Goal: Task Accomplishment & Management: Use online tool/utility

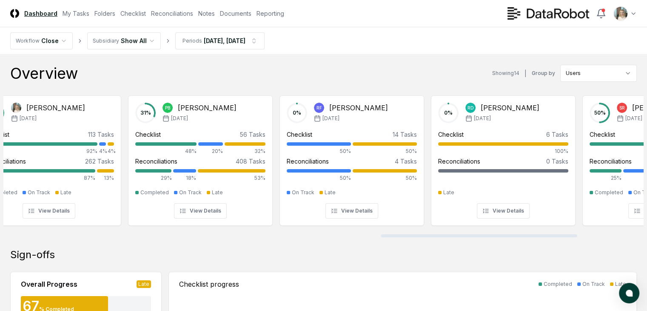
scroll to position [0, 1243]
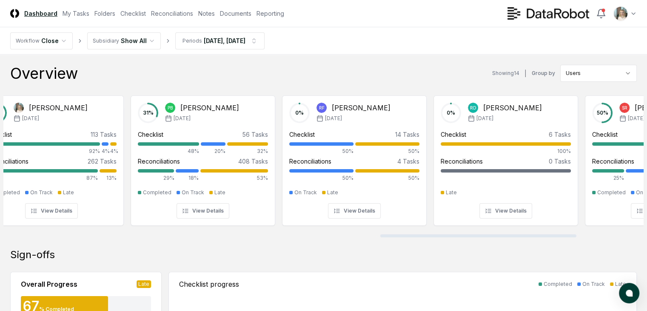
drag, startPoint x: 191, startPoint y: 235, endPoint x: 567, endPoint y: 209, distance: 377.1
click at [567, 234] on div at bounding box center [479, 235] width 196 height 3
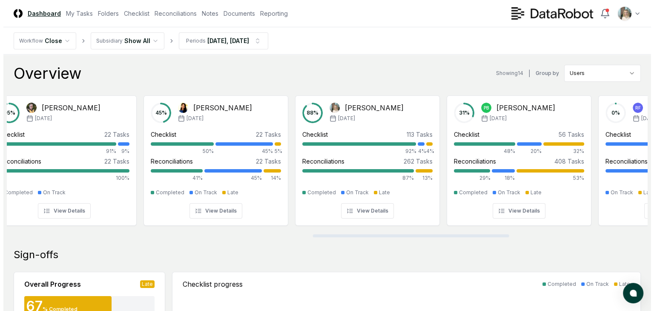
scroll to position [0, 1010]
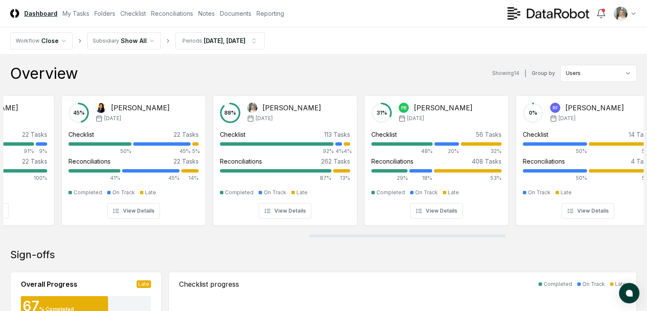
drag, startPoint x: 482, startPoint y: 236, endPoint x: 411, endPoint y: 249, distance: 72.2
click at [411, 237] on div at bounding box center [407, 235] width 196 height 3
click at [293, 211] on button "View Details" at bounding box center [285, 210] width 53 height 15
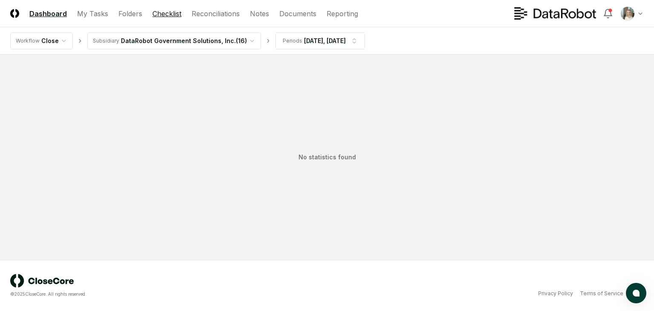
click at [167, 16] on link "Checklist" at bounding box center [166, 14] width 29 height 10
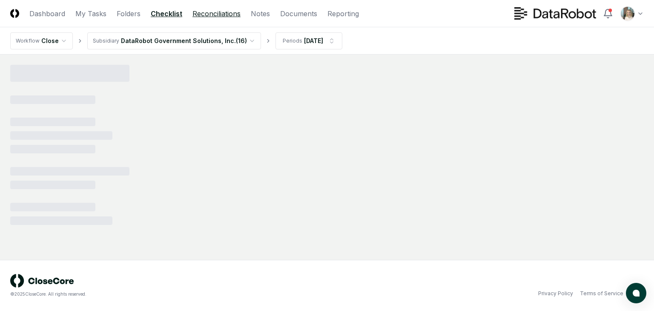
click at [217, 16] on link "Reconciliations" at bounding box center [216, 14] width 48 height 10
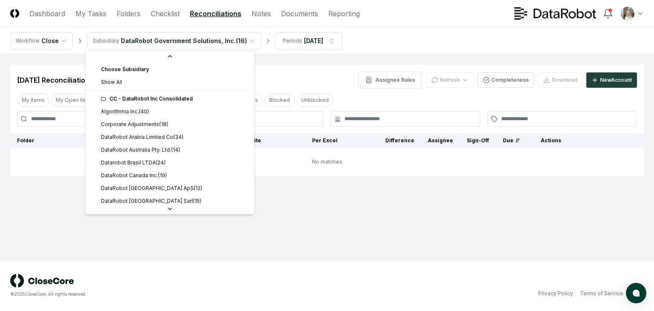
click at [235, 42] on html "CloseCore Dashboard My Tasks Folders Checklist Reconciliations Notes Documents …" at bounding box center [327, 155] width 654 height 311
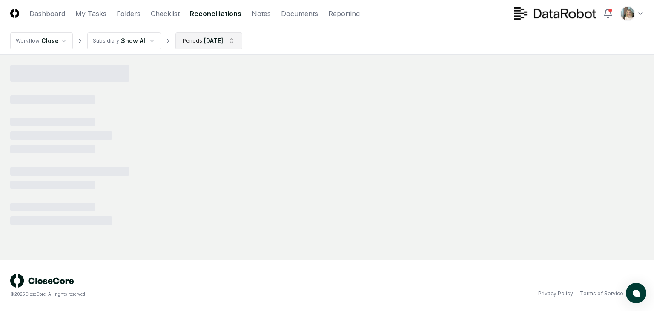
click at [235, 42] on html "CloseCore Dashboard My Tasks Folders Checklist Reconciliations Notes Documents …" at bounding box center [327, 155] width 654 height 311
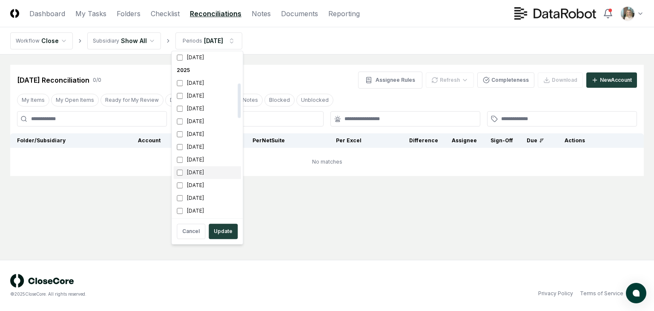
scroll to position [142, 0]
click at [206, 137] on div "[DATE]" at bounding box center [207, 134] width 68 height 13
click at [203, 123] on div "[DATE]" at bounding box center [207, 121] width 68 height 13
click at [198, 108] on div "[DATE]" at bounding box center [207, 109] width 68 height 13
click at [205, 108] on div "[DATE]" at bounding box center [207, 109] width 68 height 13
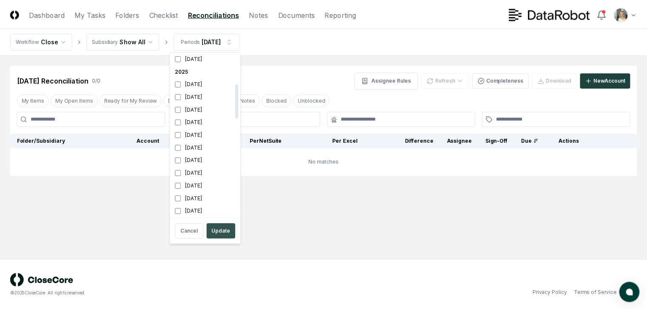
scroll to position [143, 0]
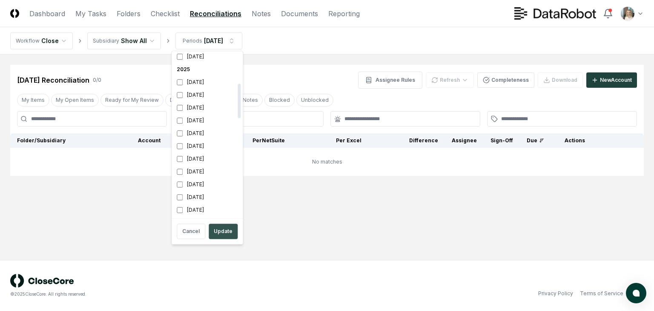
click at [221, 231] on button "Update" at bounding box center [223, 230] width 29 height 15
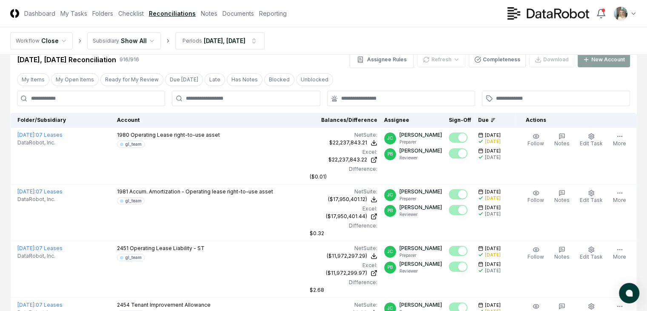
scroll to position [28, 0]
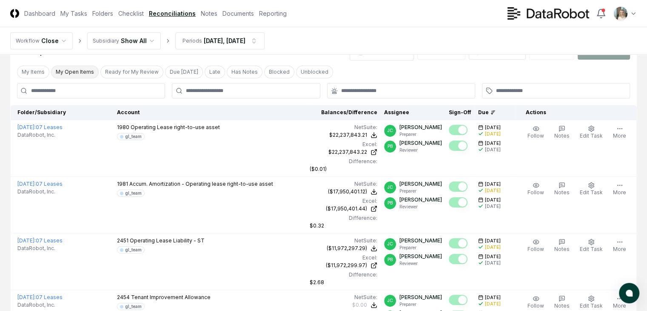
click at [81, 70] on button "My Open Items" at bounding box center [75, 72] width 48 height 13
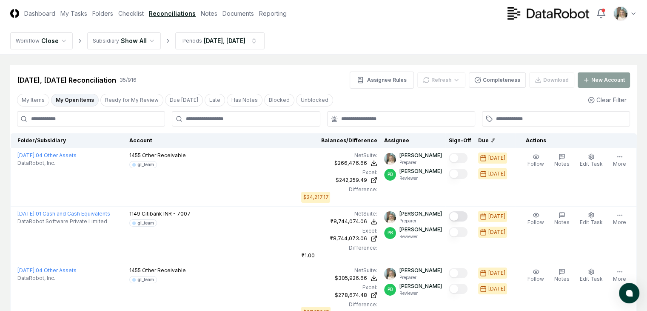
scroll to position [28, 0]
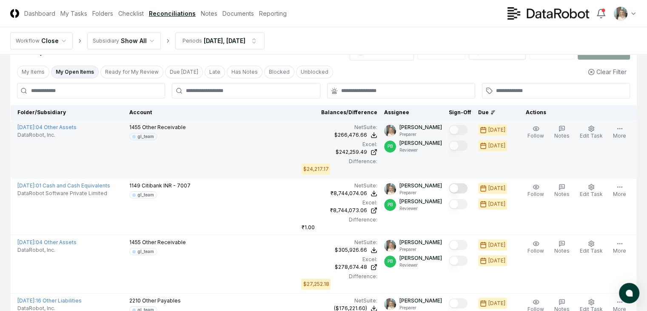
click at [0, 0] on icon at bounding box center [0, 0] width 0 height 0
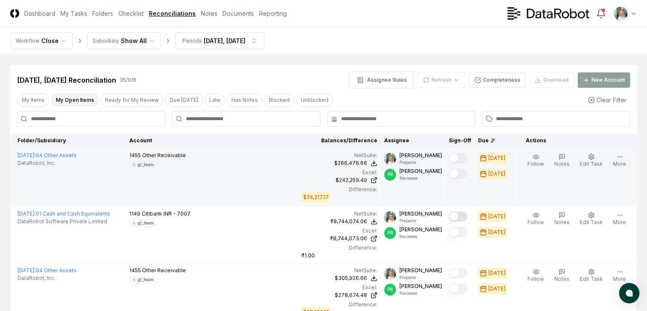
click at [0, 0] on div "$24,217.17" at bounding box center [0, 0] width 0 height 0
click at [622, 156] on icon "button" at bounding box center [620, 156] width 7 height 7
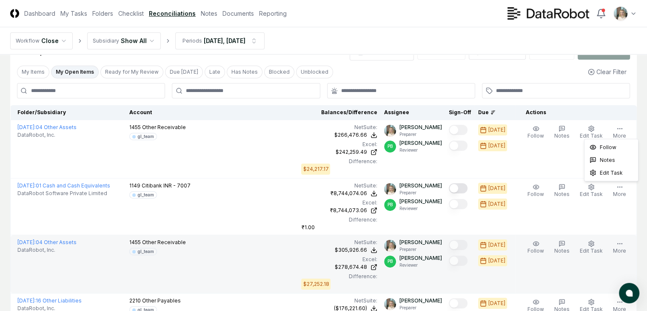
scroll to position [57, 0]
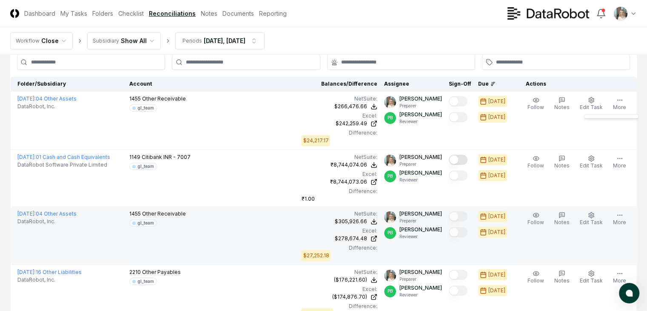
click at [0, 0] on icon at bounding box center [0, 0] width 0 height 0
